Goal: Transaction & Acquisition: Purchase product/service

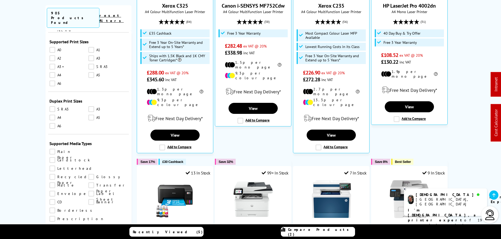
scroll to position [552, 0]
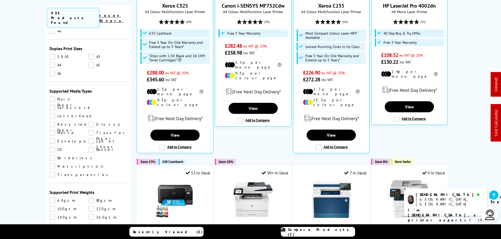
click at [92, 239] on link "350gsm" at bounding box center [107, 243] width 39 height 6
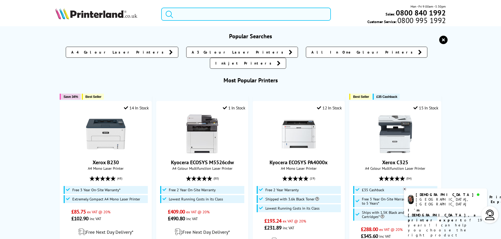
drag, startPoint x: 237, startPoint y: 13, endPoint x: 57, endPoint y: 11, distance: 180.6
click at [59, 11] on div "Mon - Fri 9:00am - 5:30pm Sales: 0800 840 1992 Customer Service: 0800 995 1992" at bounding box center [250, 15] width 421 height 23
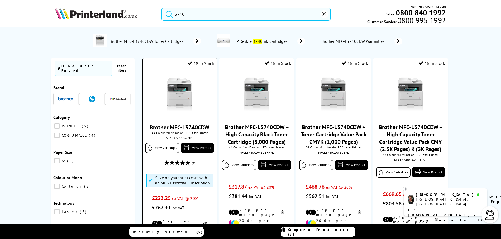
type input "3740"
click at [196, 96] on img at bounding box center [179, 94] width 39 height 39
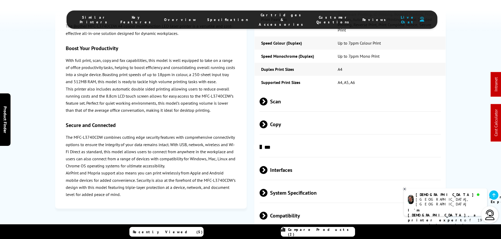
scroll to position [1472, 0]
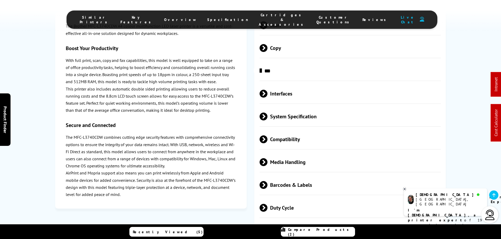
click at [302, 152] on span "Media Handling" at bounding box center [349, 162] width 181 height 20
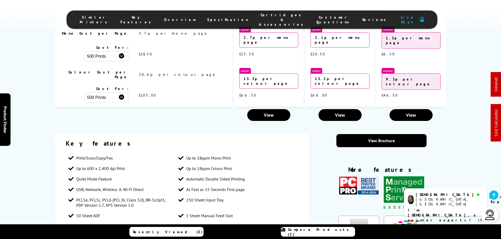
scroll to position [789, 0]
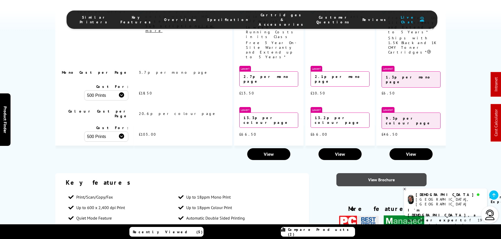
click at [384, 173] on link "View Brochure" at bounding box center [381, 179] width 90 height 13
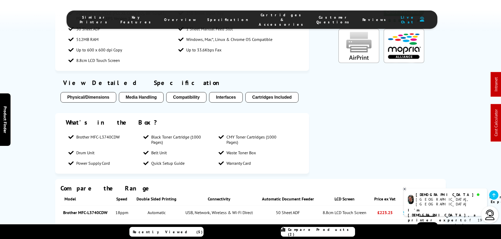
scroll to position [999, 0]
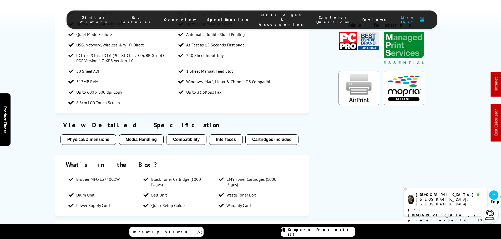
click at [142, 135] on button "Media Handling" at bounding box center [141, 140] width 45 height 11
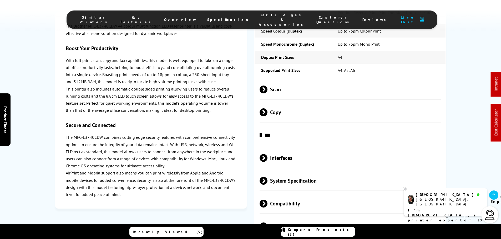
scroll to position [0, 0]
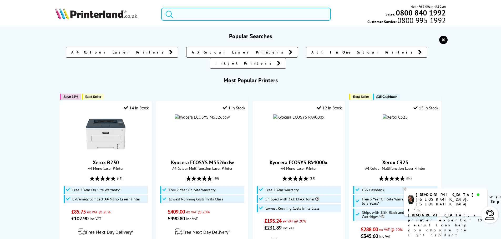
click at [265, 13] on input "search" at bounding box center [246, 14] width 170 height 13
paste input "DCP-J1260W"
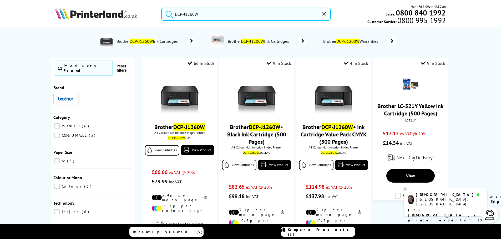
drag, startPoint x: 239, startPoint y: 14, endPoint x: 129, endPoint y: 17, distance: 109.9
click at [124, 17] on div "DCP-J1260W Mon - Fri 9:00am - 5:30pm Sales: 0800 840 1992 Customer Service: 080…" at bounding box center [250, 15] width 421 height 23
paste input "106R03898"
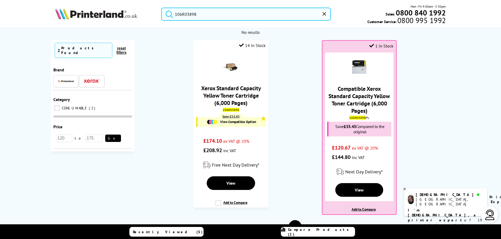
type input "106R03898"
